Goal: Transaction & Acquisition: Purchase product/service

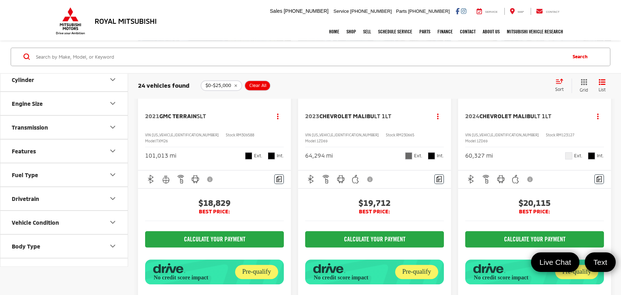
scroll to position [301, 0]
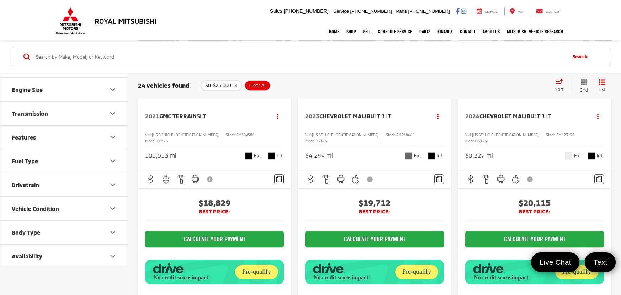
click at [99, 223] on button "Body Type" at bounding box center [64, 232] width 128 height 23
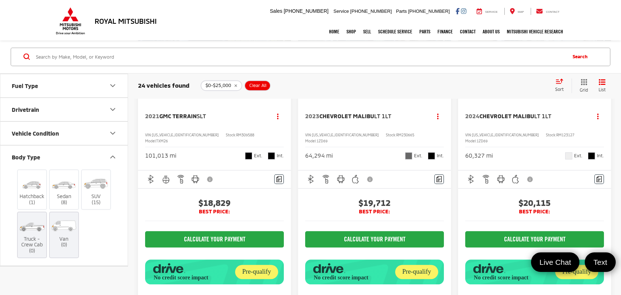
scroll to position [399, 0]
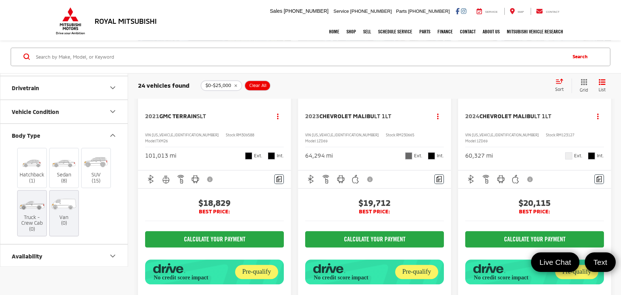
click at [26, 214] on label "Truck - Crew Cab (0)" at bounding box center [32, 214] width 29 height 38
click at [235, 84] on icon "remove 0-25000" at bounding box center [235, 86] width 5 height 4
type input "30,000"
type input "41,000"
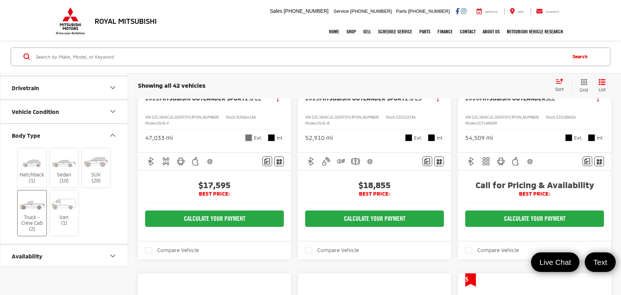
scroll to position [26, 0]
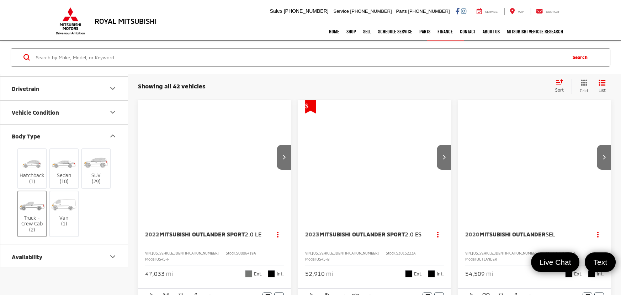
click at [26, 226] on label "Truck - Crew Cab (2)" at bounding box center [32, 214] width 29 height 38
click at [0, 0] on input "Truck - Crew Cab (2)" at bounding box center [0, 0] width 0 height 0
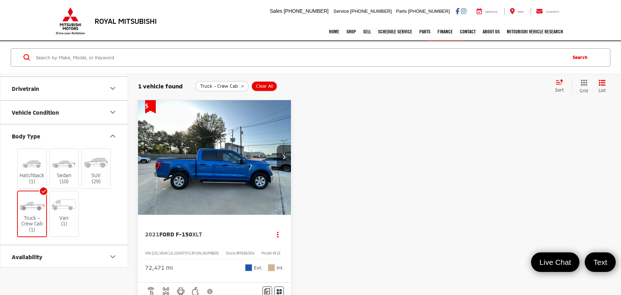
click at [249, 160] on img "2021 Ford F-150 XLT 0" at bounding box center [215, 158] width 154 height 116
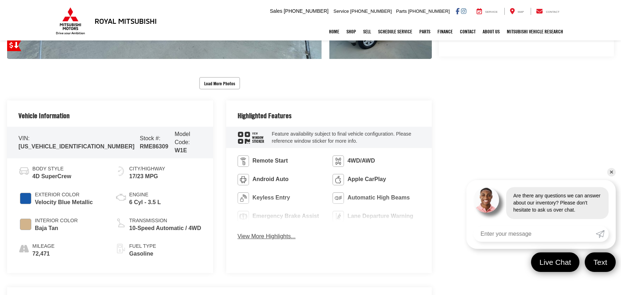
scroll to position [320, 0]
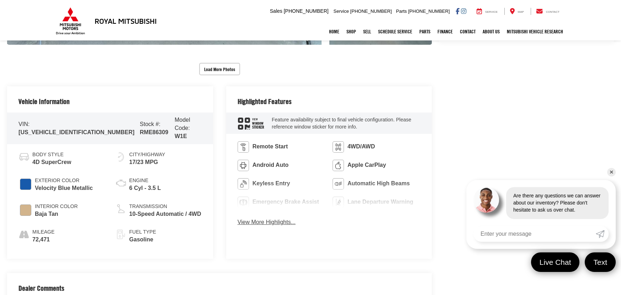
click at [282, 225] on button "View More Highlights..." at bounding box center [266, 223] width 58 height 8
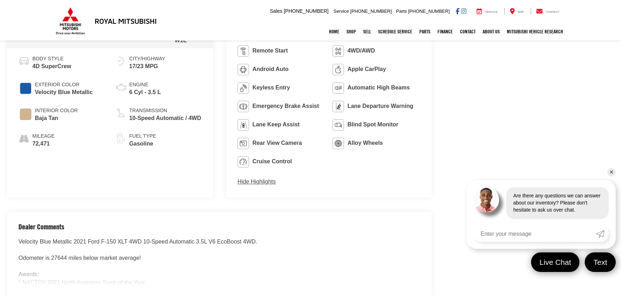
scroll to position [448, 0]
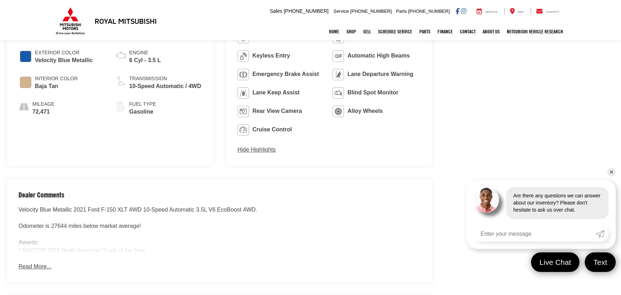
click at [33, 269] on button "Read More..." at bounding box center [34, 267] width 33 height 8
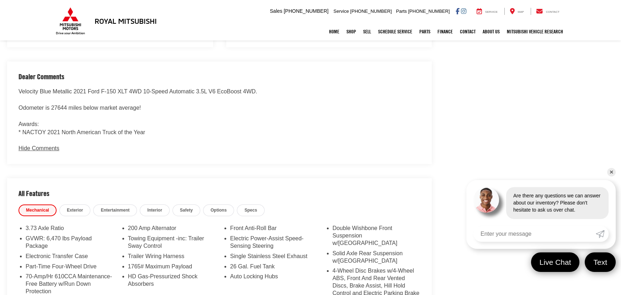
scroll to position [576, 0]
